Goal: Information Seeking & Learning: Learn about a topic

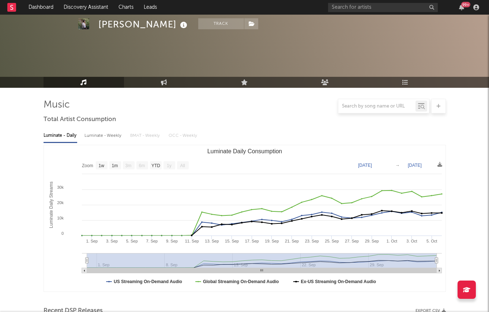
select select "1w"
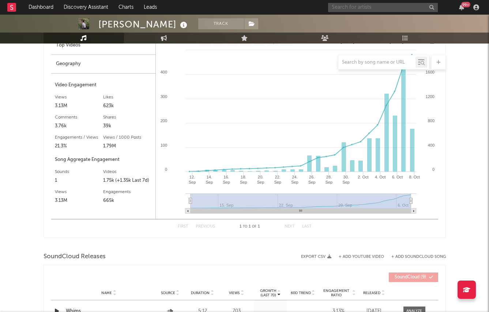
click at [347, 3] on input "text" at bounding box center [383, 7] width 110 height 9
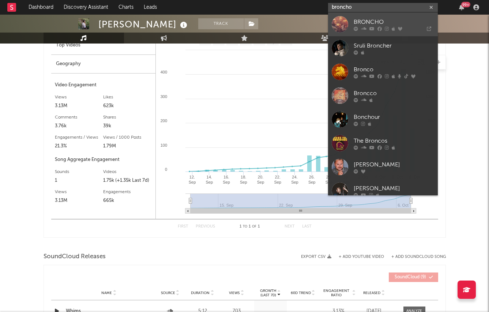
type input "broncho"
click at [367, 20] on div "BRONCHO" at bounding box center [393, 22] width 80 height 9
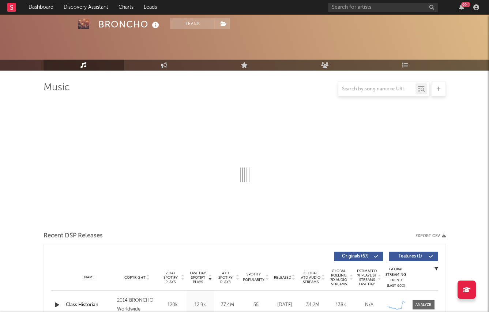
scroll to position [171, 0]
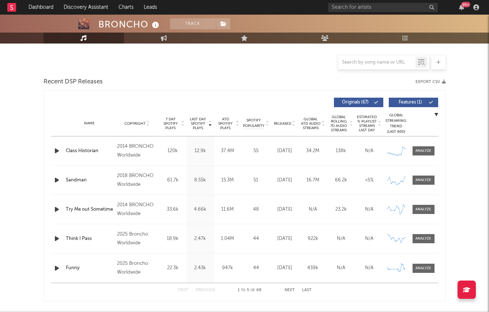
select select "6m"
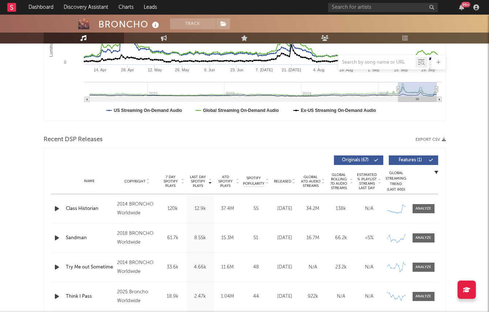
scroll to position [229, 0]
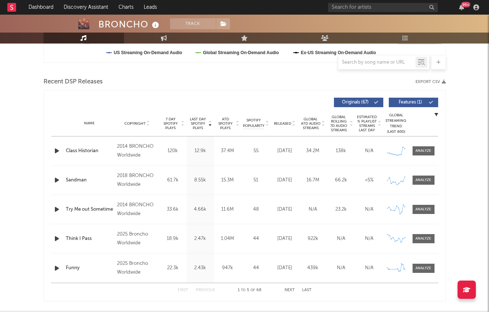
click at [279, 123] on span "Released" at bounding box center [282, 123] width 17 height 4
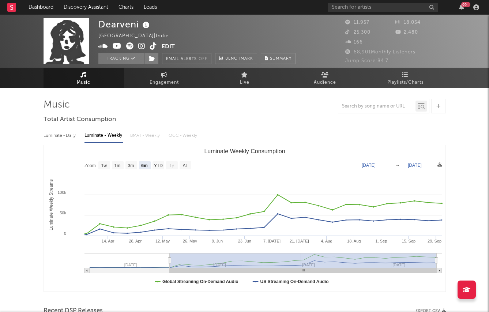
select select "6m"
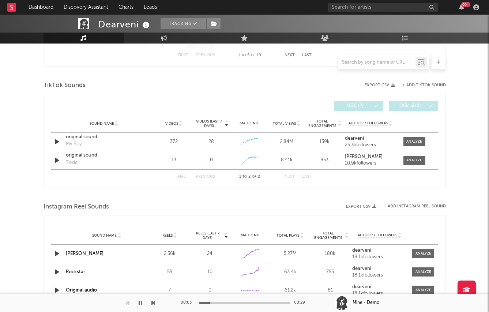
scroll to position [485, 0]
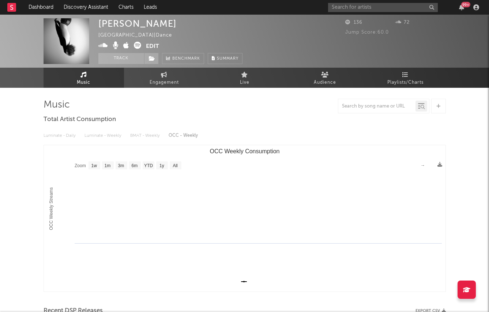
select select "1w"
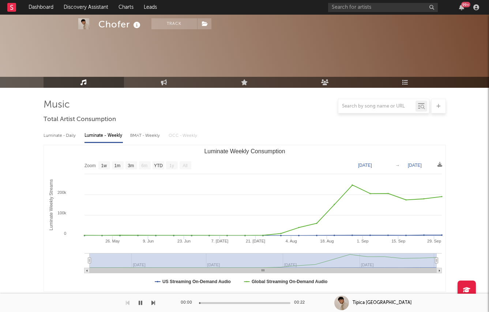
select select "1w"
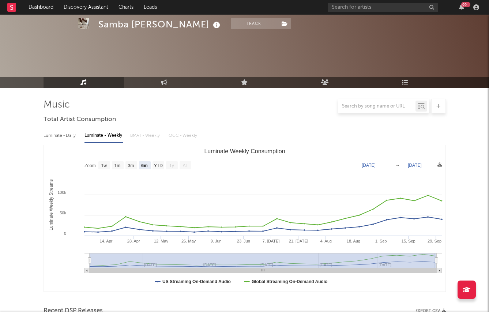
select select "6m"
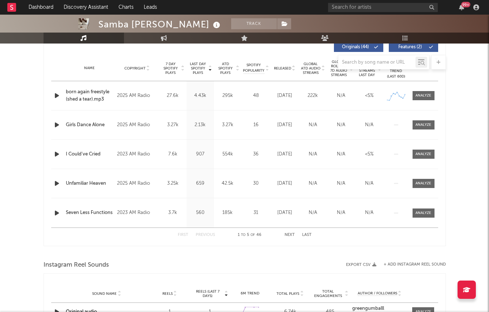
scroll to position [283, 0]
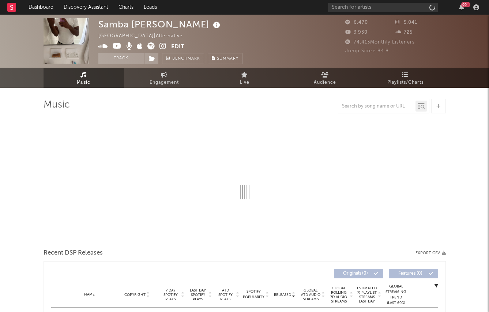
select select "1w"
